Goal: Browse casually

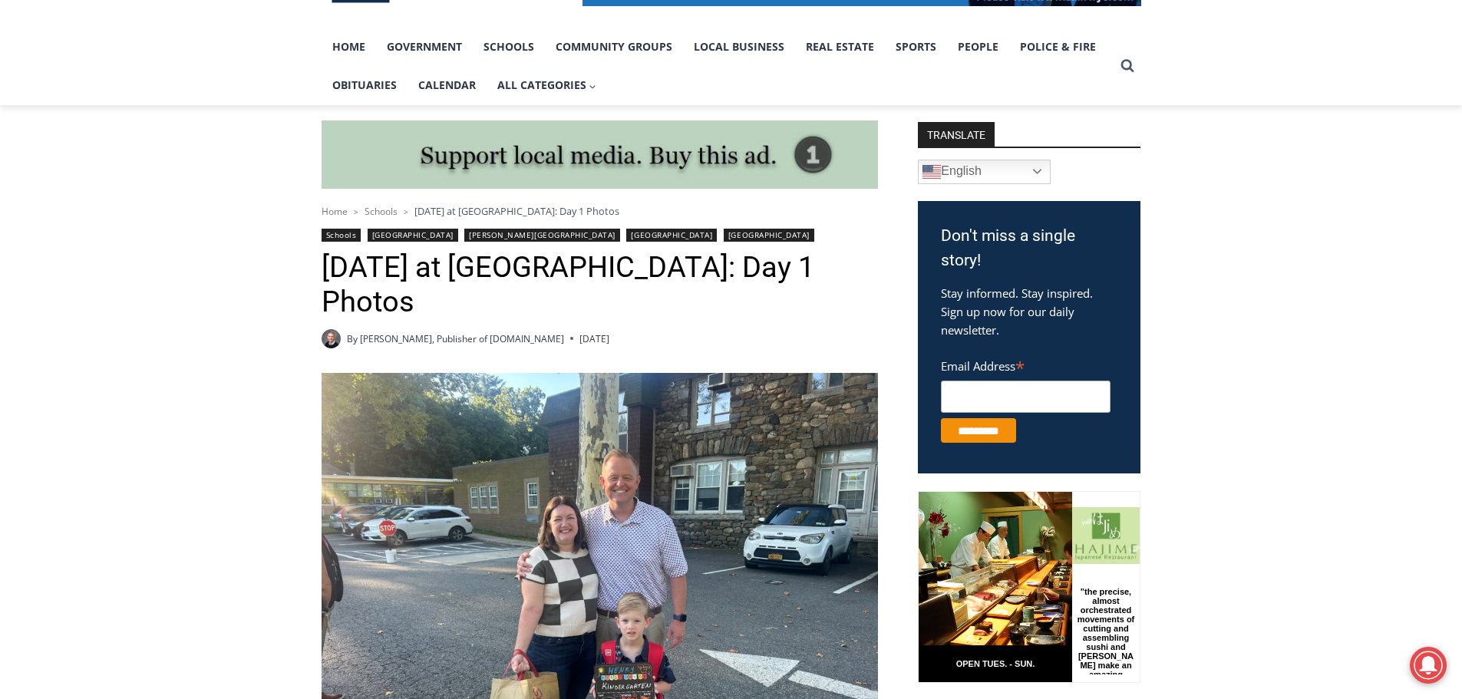
scroll to position [307, 0]
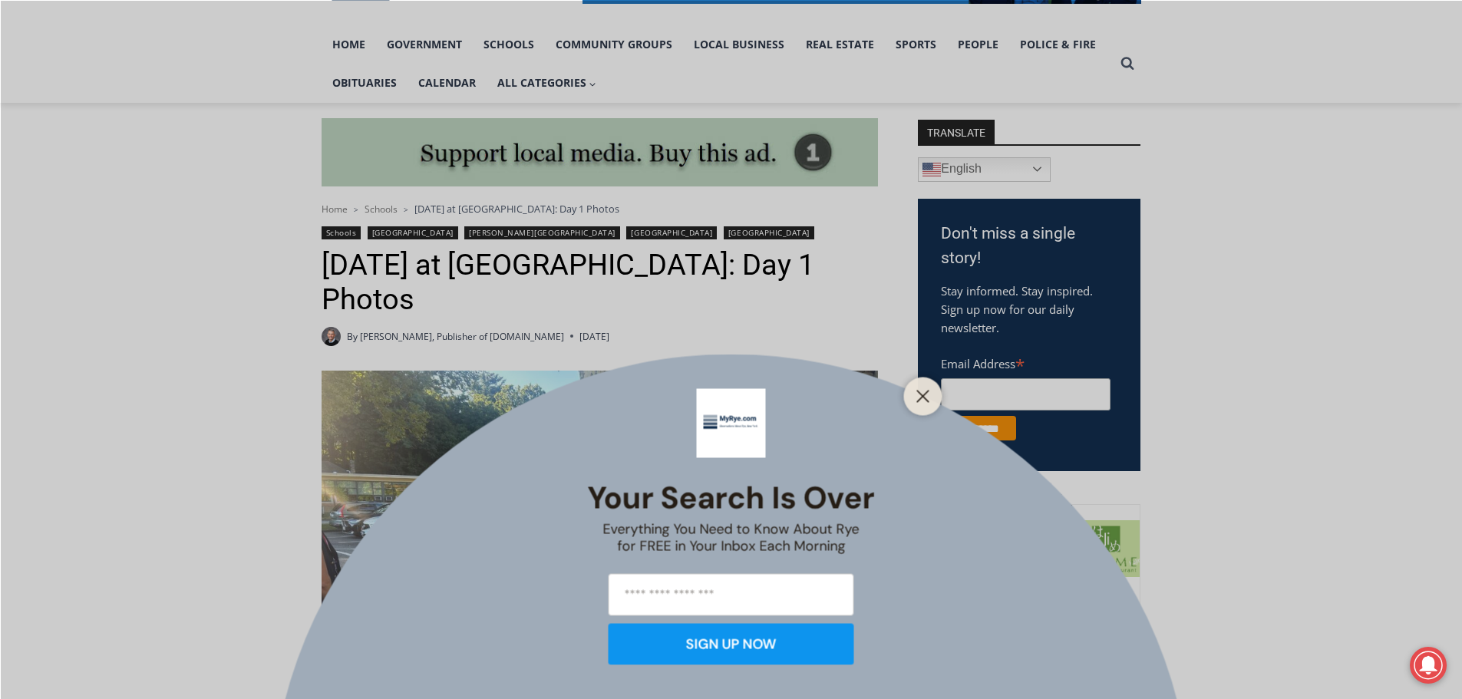
click at [928, 391] on line "Close" at bounding box center [922, 396] width 11 height 11
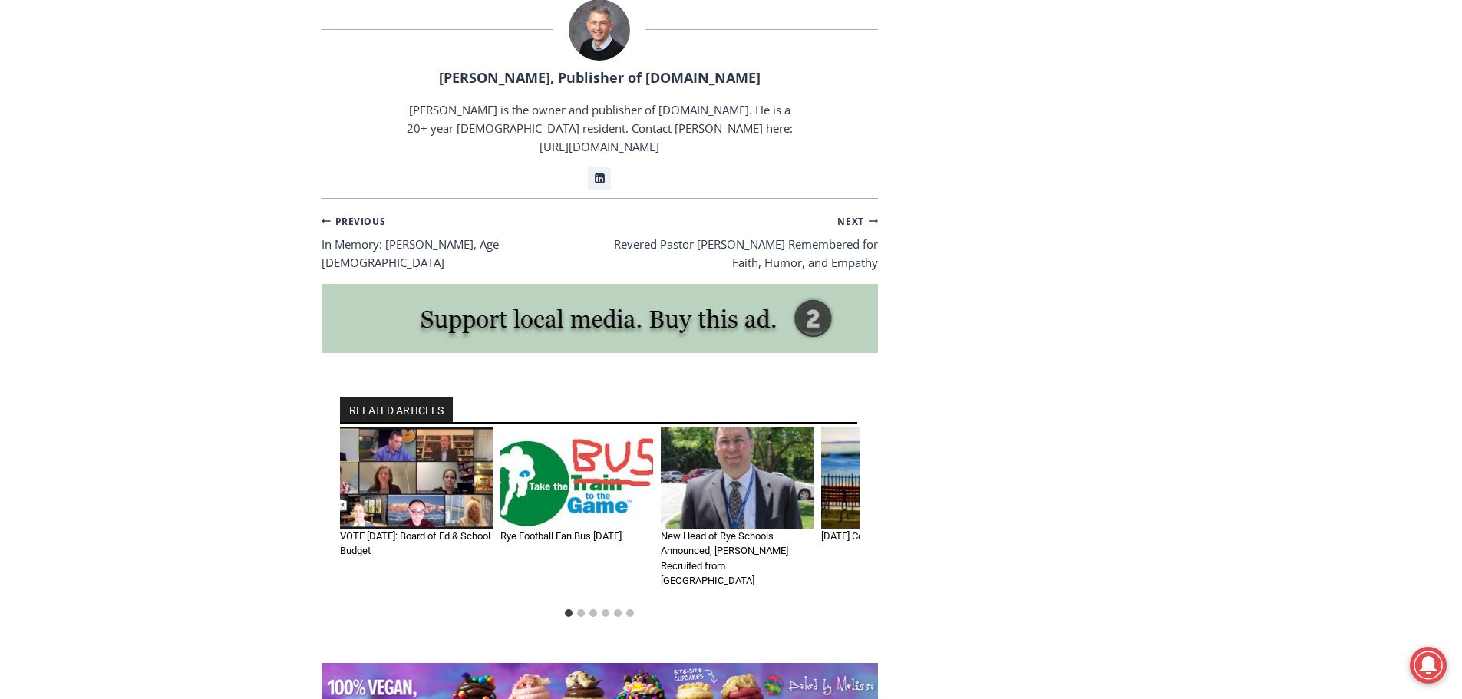
scroll to position [3453, 0]
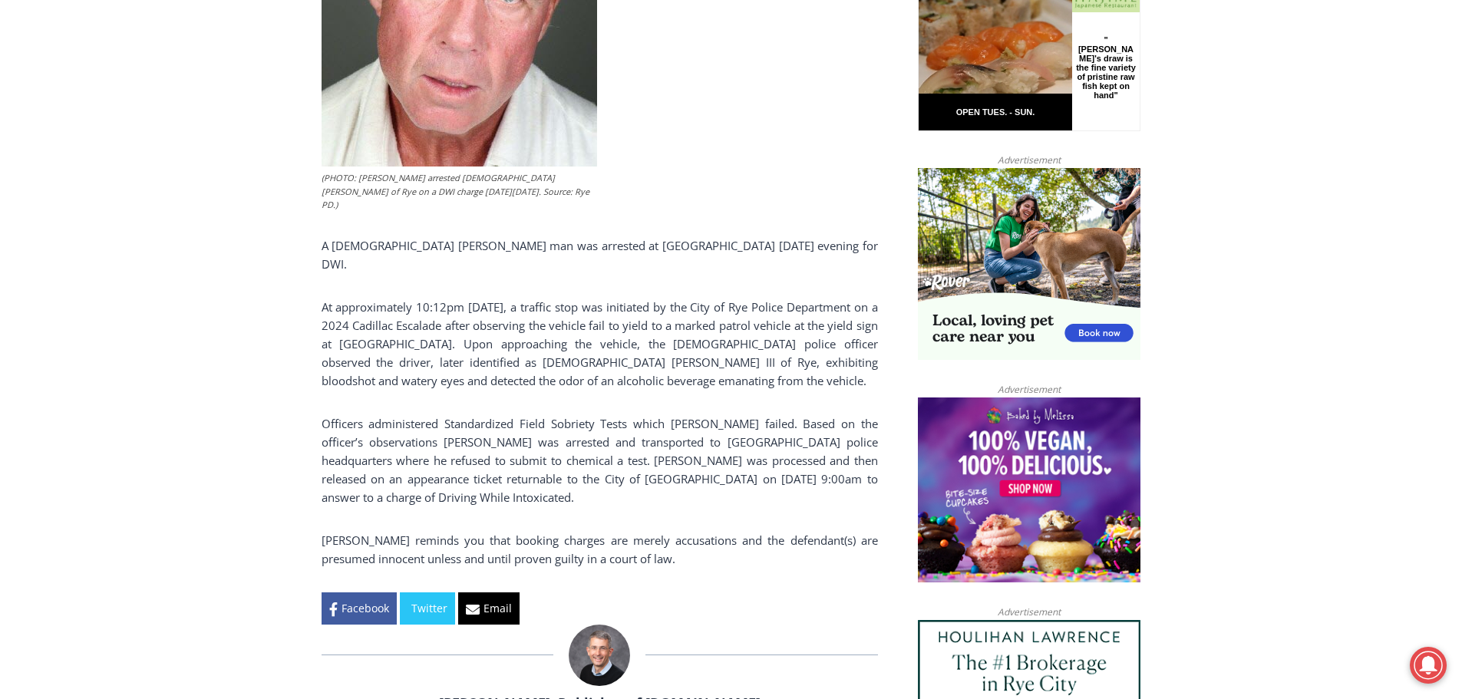
scroll to position [844, 0]
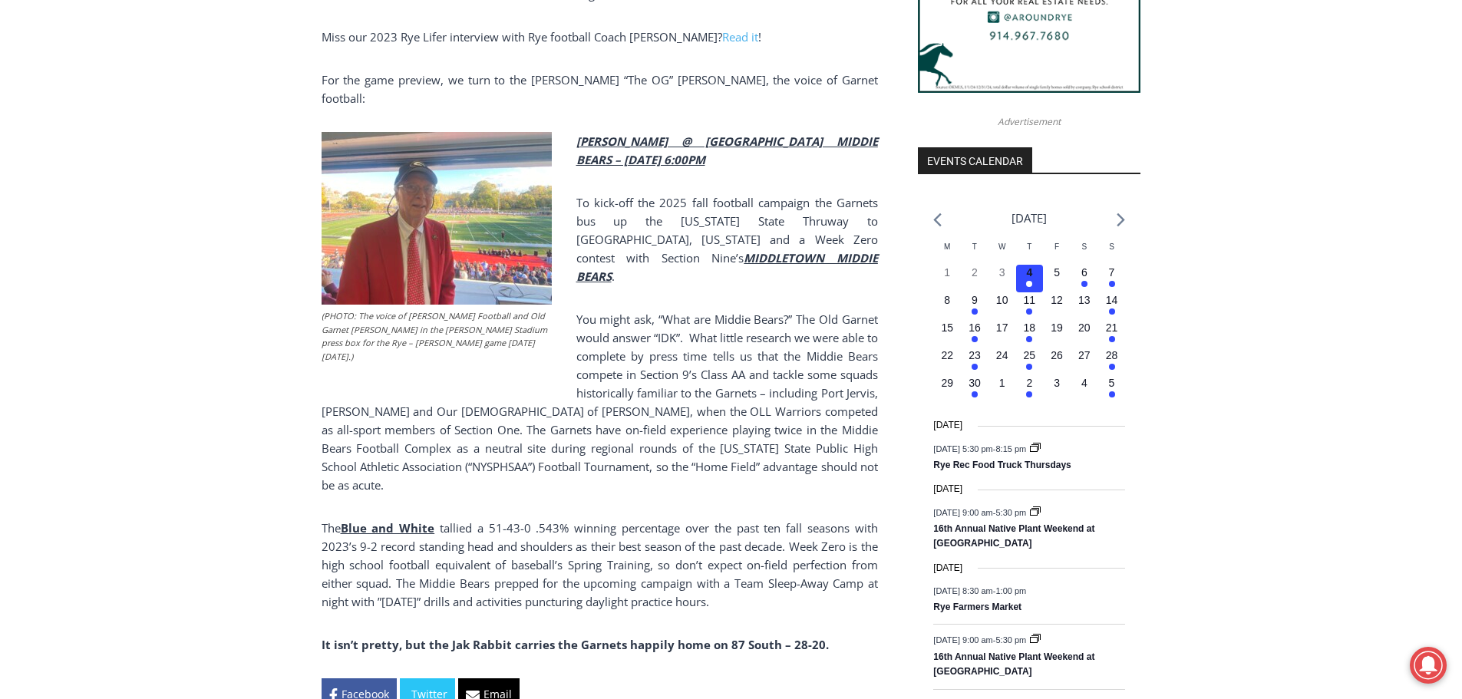
scroll to position [1611, 0]
